Goal: Register for event/course

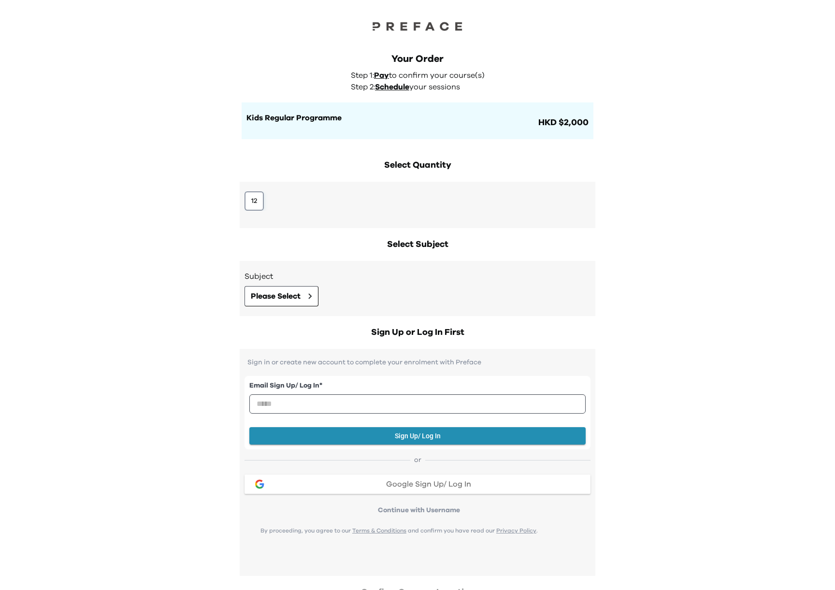
click at [255, 204] on button "12" at bounding box center [253, 200] width 19 height 19
click at [282, 294] on span "Please Select" at bounding box center [276, 296] width 50 height 12
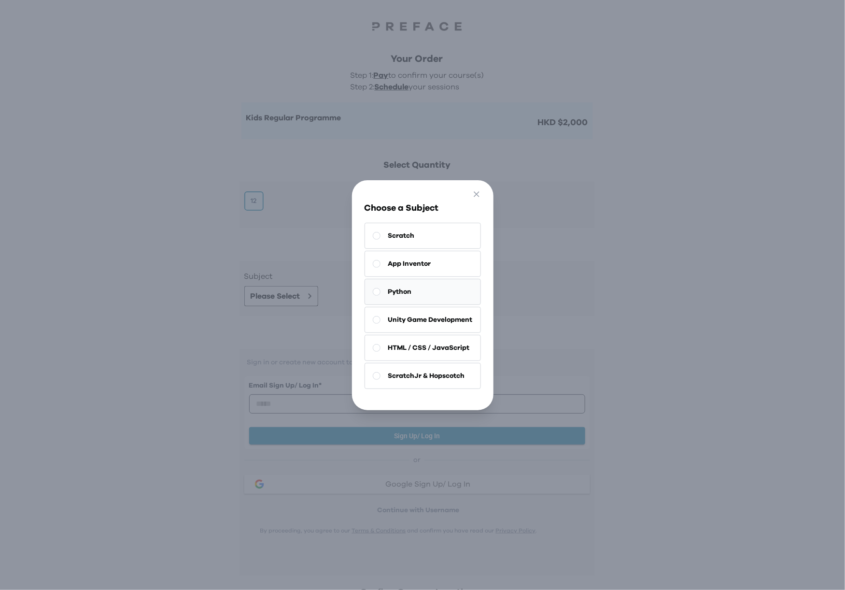
click at [404, 287] on span "Python" at bounding box center [400, 292] width 24 height 10
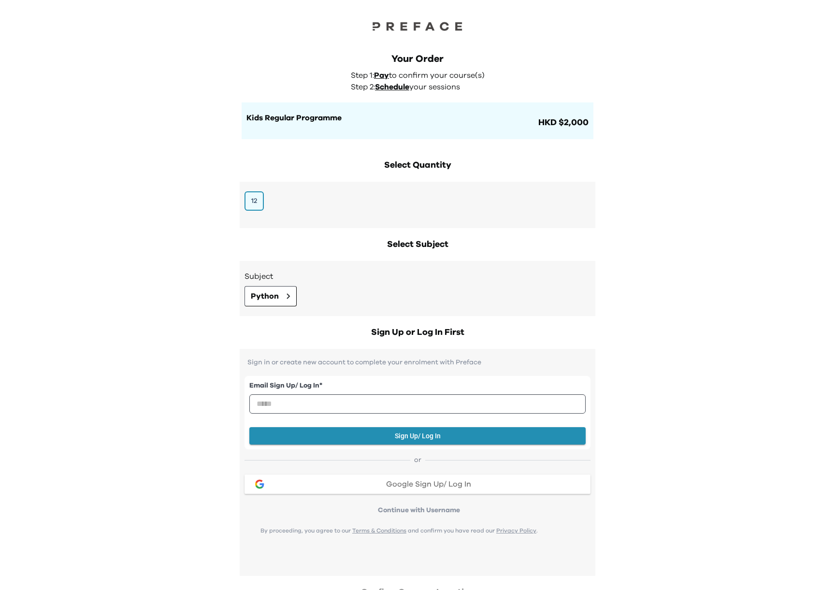
click at [751, 193] on div "Your Order Step 1: Pay to confirm your course(s) Step 2: Schedule your sessions…" at bounding box center [417, 348] width 835 height 696
click at [284, 295] on button "Python" at bounding box center [270, 296] width 52 height 20
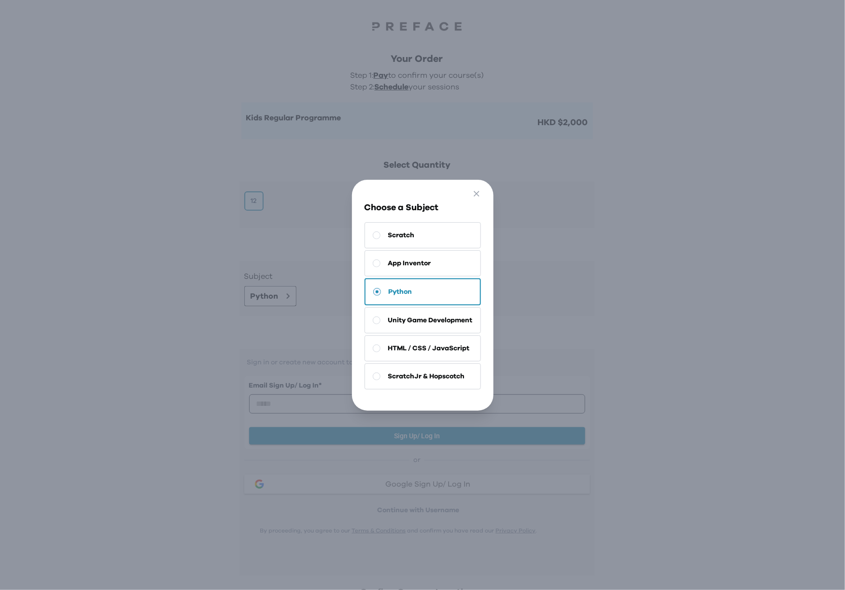
drag, startPoint x: 394, startPoint y: 260, endPoint x: 400, endPoint y: 262, distance: 6.9
click at [394, 260] on span "App Inventor" at bounding box center [409, 263] width 43 height 10
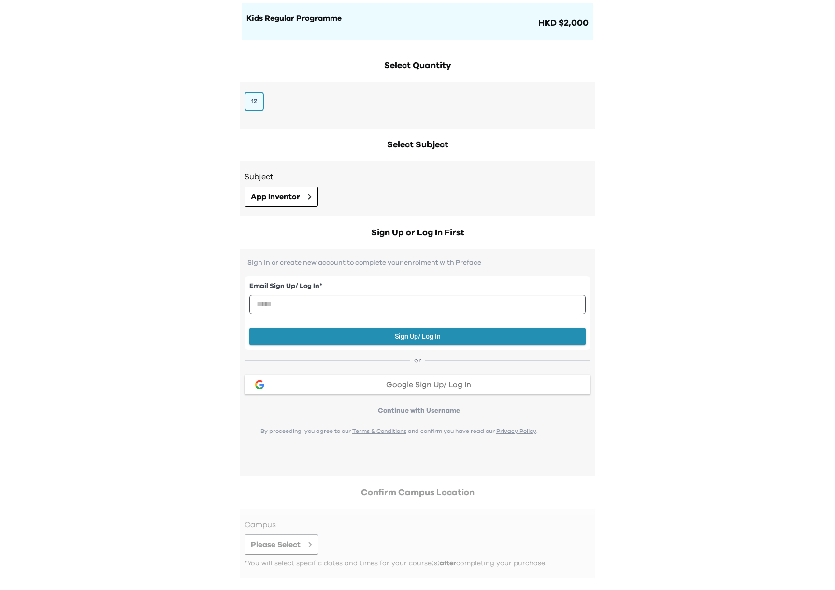
scroll to position [110, 0]
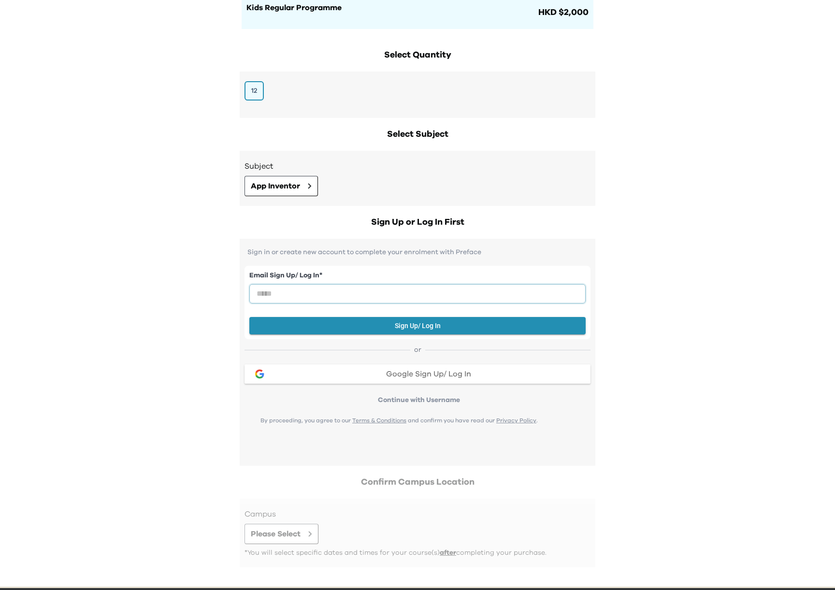
click at [303, 296] on input "email" at bounding box center [417, 293] width 336 height 19
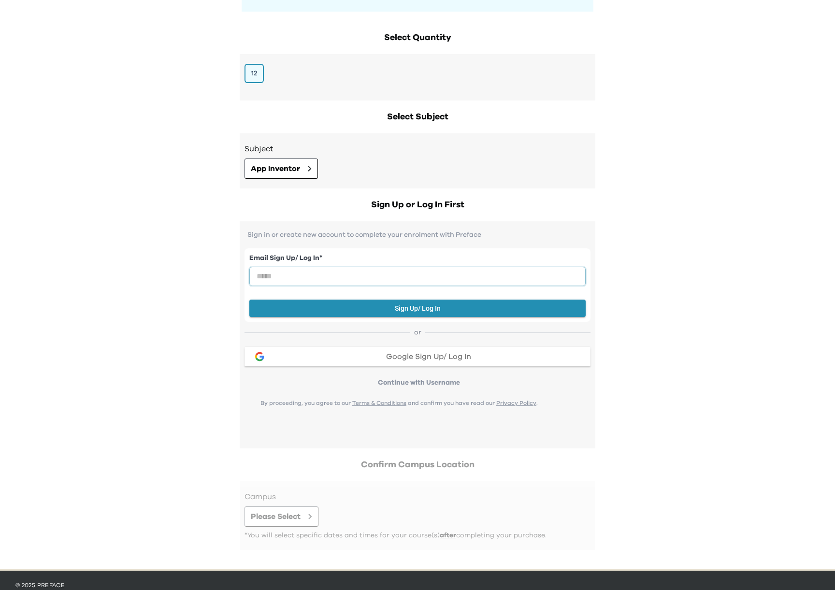
scroll to position [131, 0]
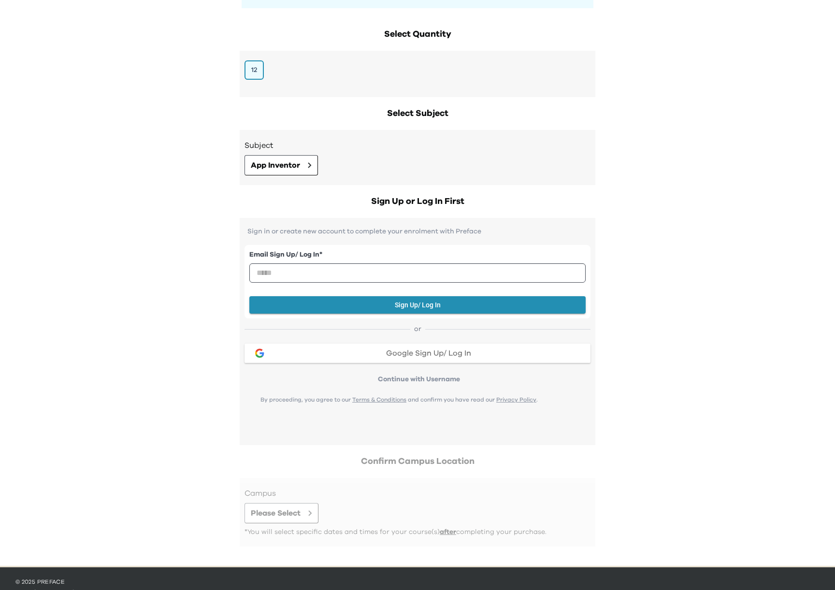
click at [604, 294] on div "Your Order Step 1: Pay to confirm your course(s) Step 2: Schedule your sessions…" at bounding box center [417, 217] width 835 height 696
click at [342, 278] on input "email" at bounding box center [417, 272] width 336 height 19
drag, startPoint x: 335, startPoint y: 270, endPoint x: 223, endPoint y: 255, distance: 112.9
click at [223, 255] on div "**********" at bounding box center [417, 217] width 835 height 696
type input "**********"
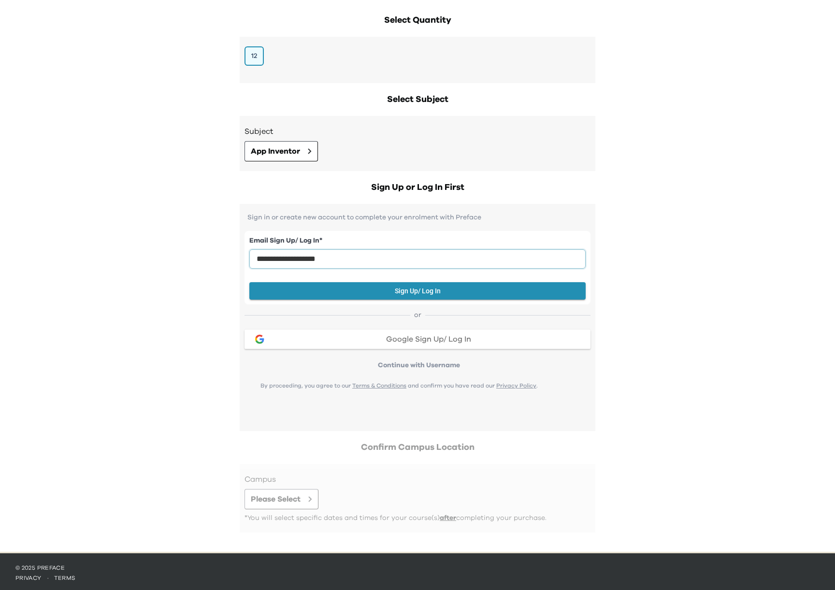
scroll to position [147, 0]
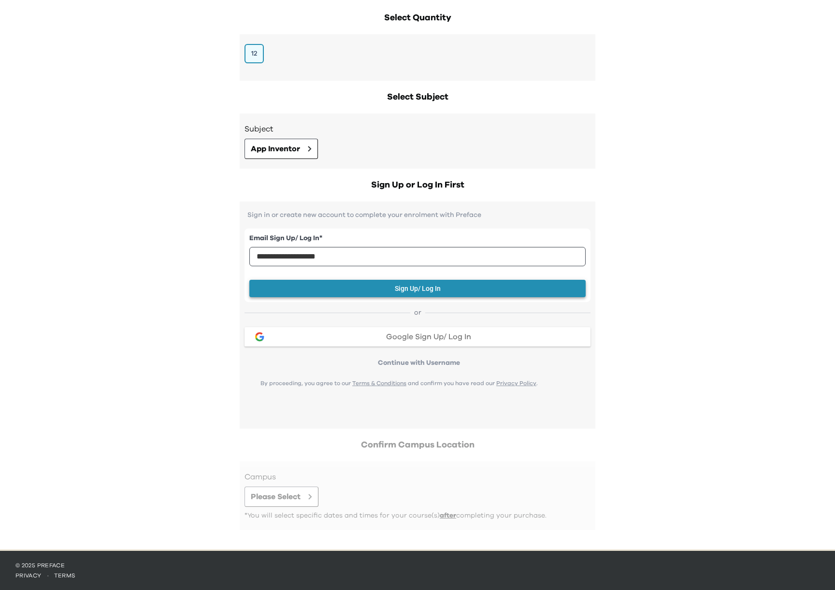
click at [430, 289] on button "Sign Up/ Log In" at bounding box center [417, 289] width 336 height 18
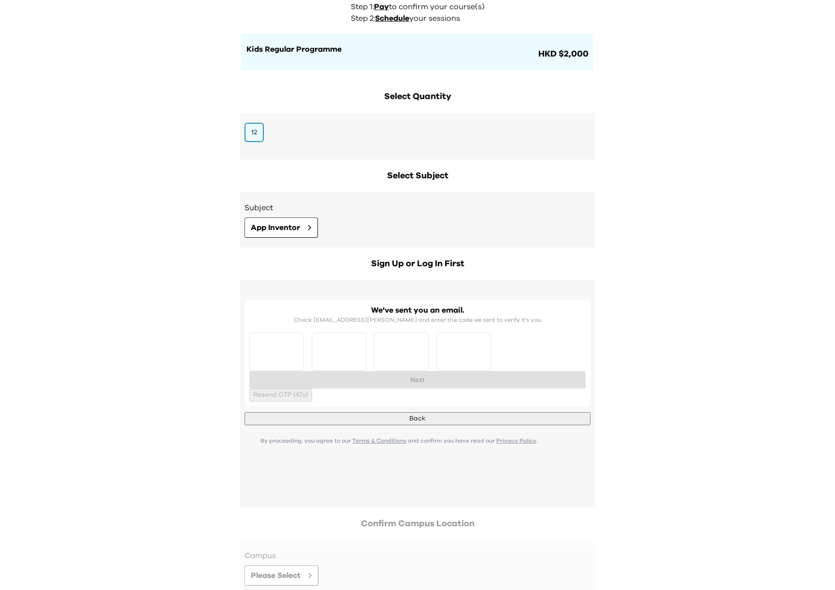
scroll to position [0, 0]
